Goal: Navigation & Orientation: Find specific page/section

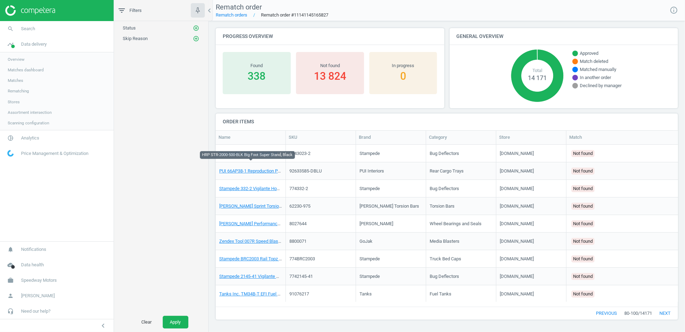
scroll to position [151, 456]
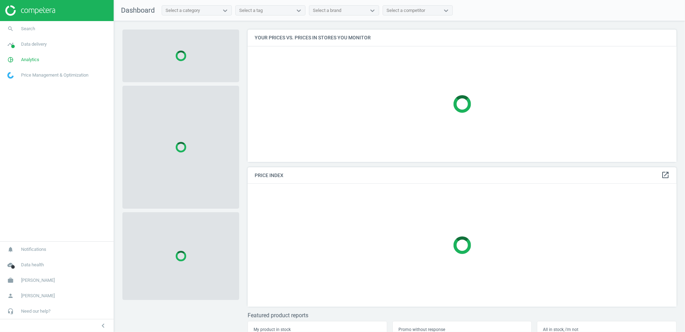
scroll to position [144, 435]
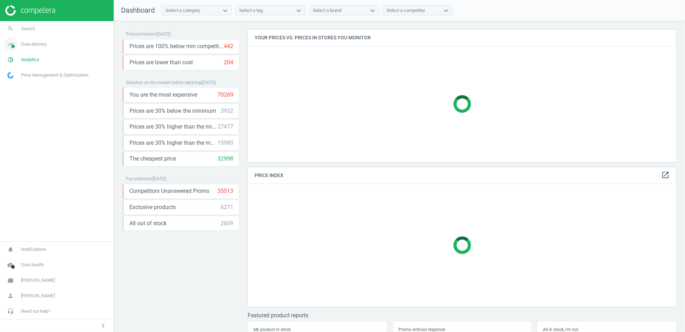
click at [35, 43] on span "Data delivery" at bounding box center [34, 44] width 26 height 6
click at [21, 61] on span "Overview" at bounding box center [16, 59] width 17 height 6
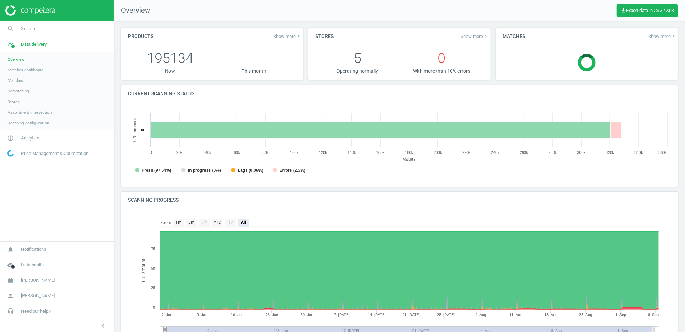
scroll to position [4, 4]
click at [15, 80] on span "Matches" at bounding box center [15, 81] width 15 height 6
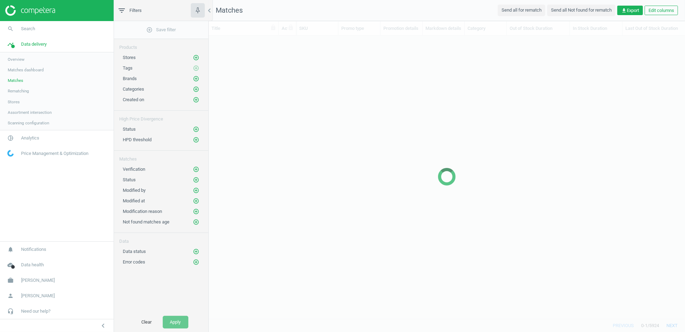
scroll to position [272, 470]
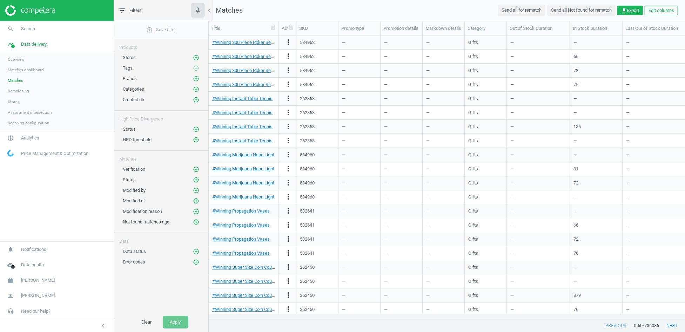
click at [9, 70] on span "Matches dashboard" at bounding box center [26, 70] width 36 height 6
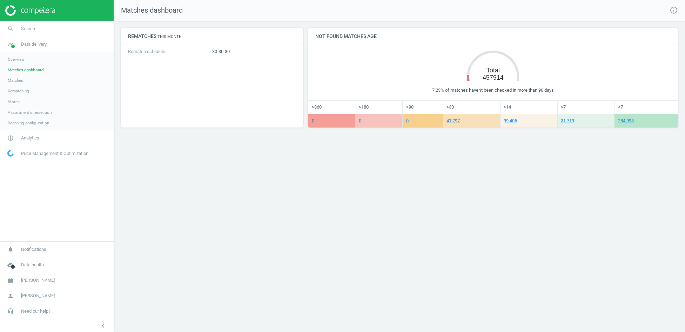
click at [19, 58] on span "Overview" at bounding box center [16, 59] width 17 height 6
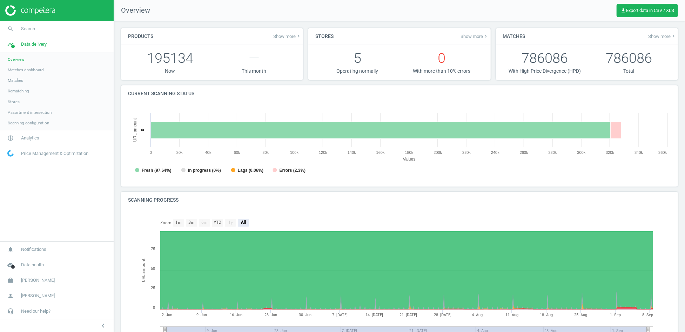
scroll to position [153, 549]
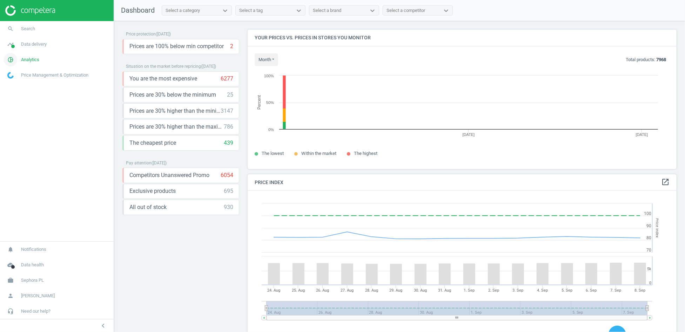
scroll to position [151, 435]
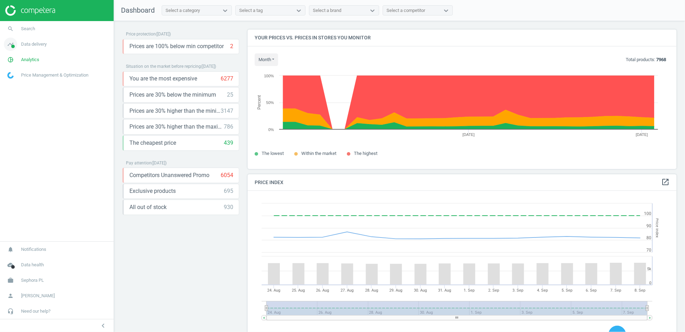
click at [33, 45] on span "Data delivery" at bounding box center [34, 44] width 26 height 6
click at [16, 102] on span "Stores" at bounding box center [14, 102] width 12 height 6
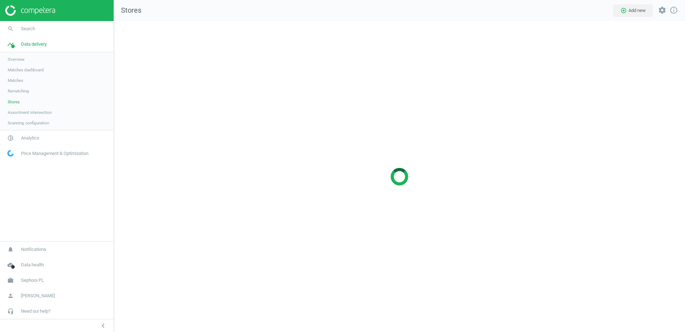
scroll to position [323, 583]
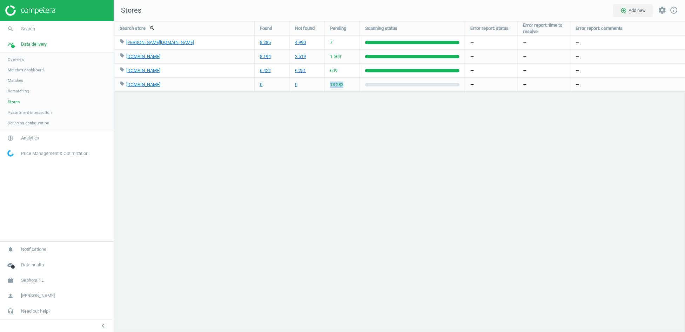
drag, startPoint x: 330, startPoint y: 86, endPoint x: 354, endPoint y: 85, distance: 23.9
click at [354, 85] on div "13 282" at bounding box center [342, 85] width 35 height 14
